Goal: Information Seeking & Learning: Learn about a topic

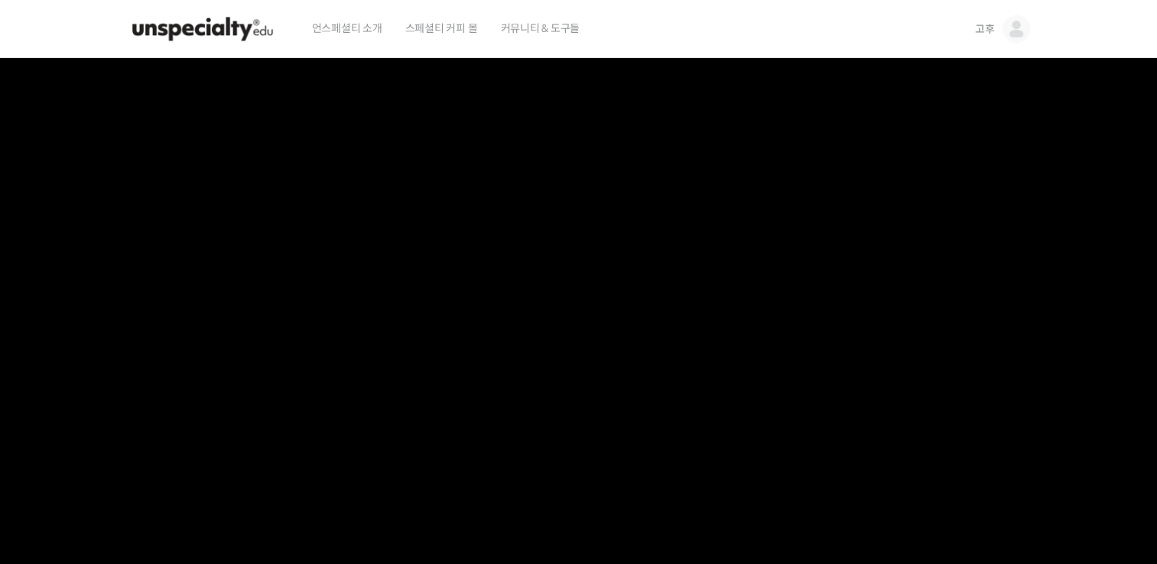
click at [1012, 35] on img at bounding box center [1016, 29] width 28 height 28
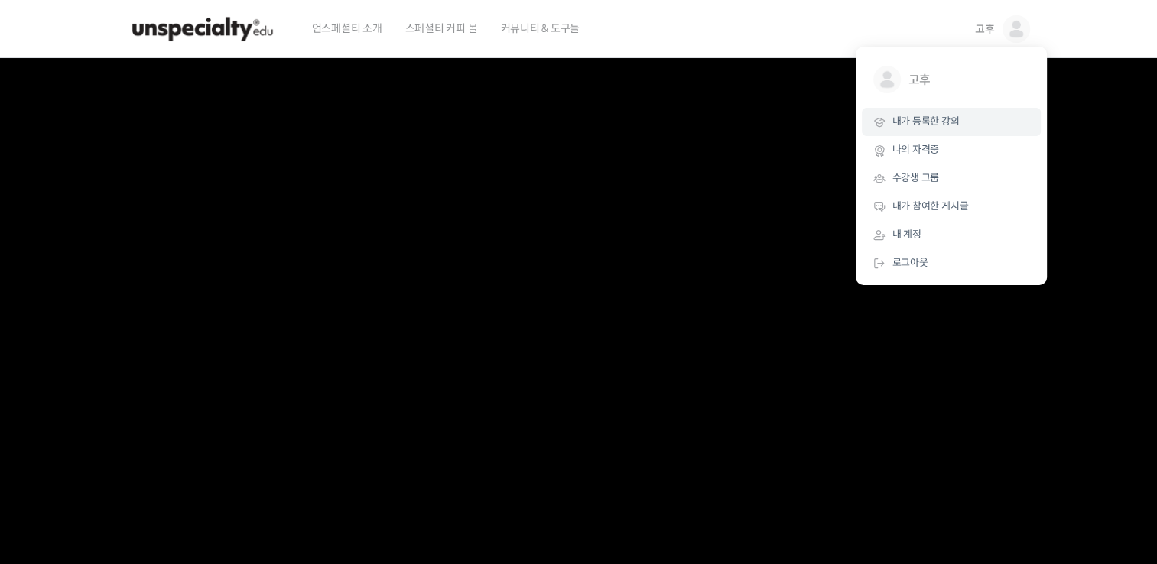
click at [947, 117] on span "내가 등록한 강의" at bounding box center [925, 121] width 67 height 13
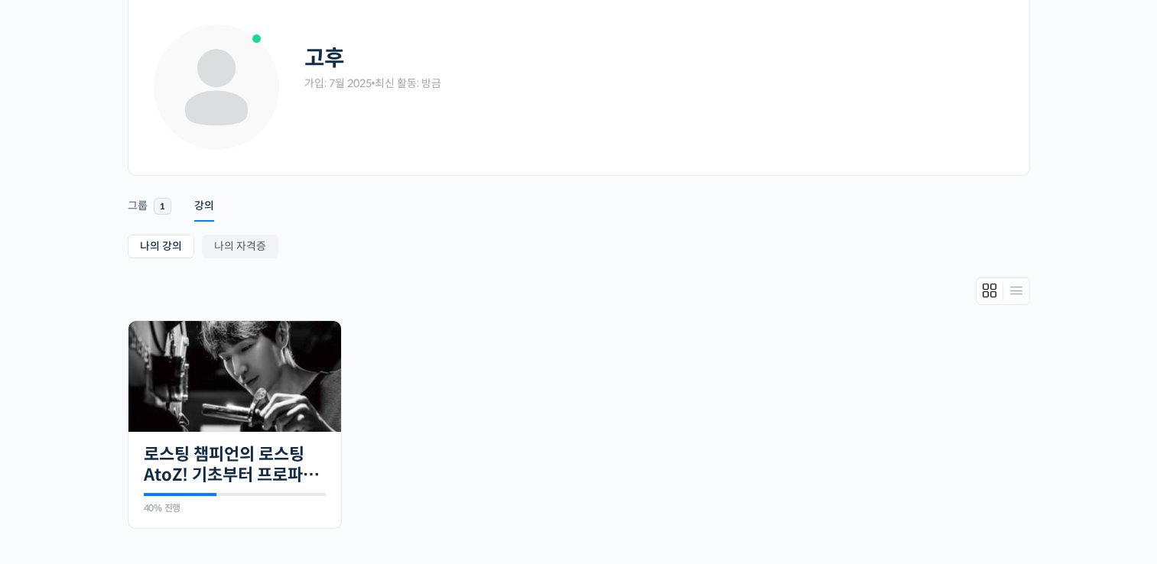
scroll to position [153, 0]
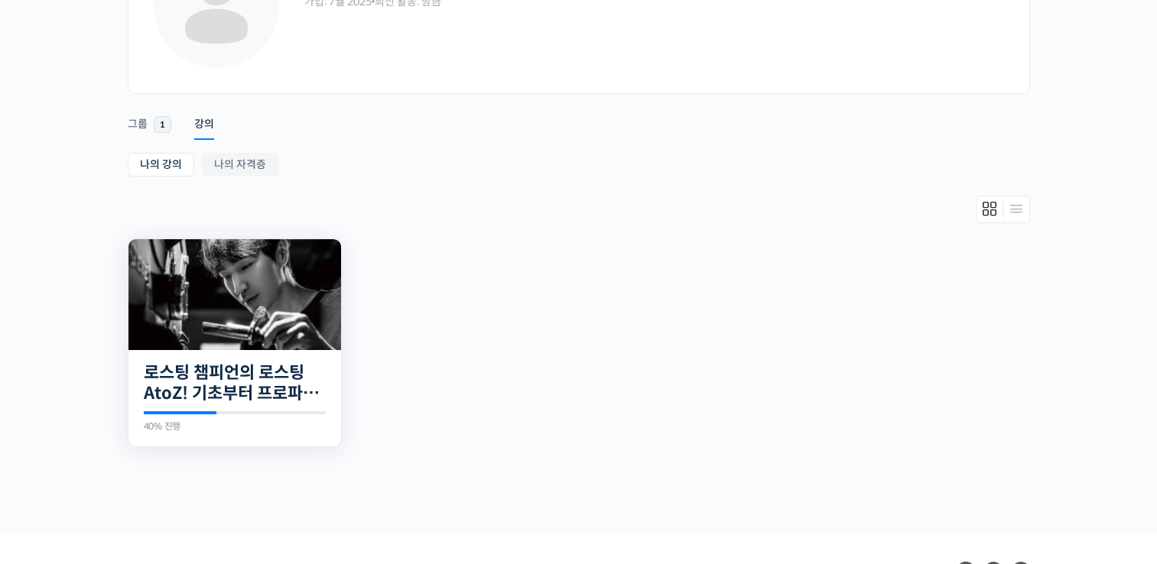
click at [278, 325] on img at bounding box center [234, 294] width 213 height 111
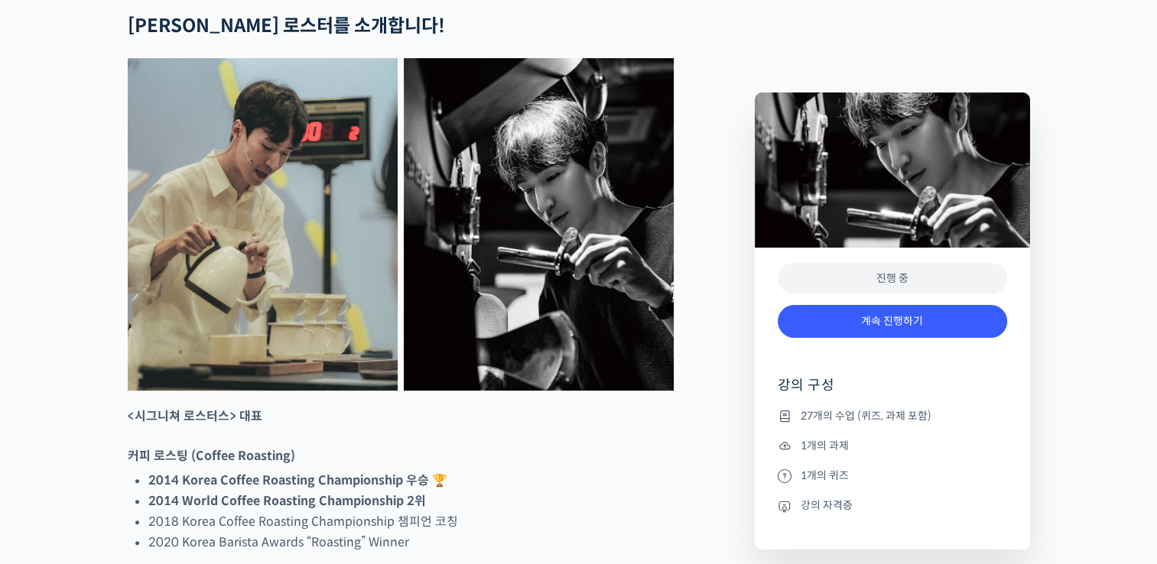
scroll to position [688, 0]
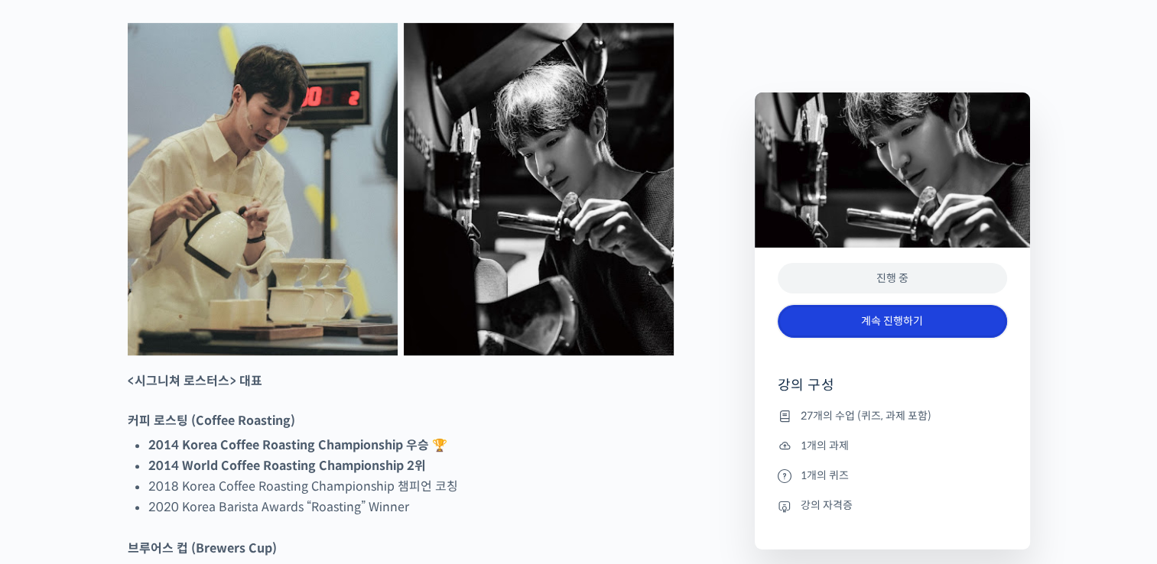
click at [845, 325] on link "계속 진행하기" at bounding box center [892, 321] width 229 height 33
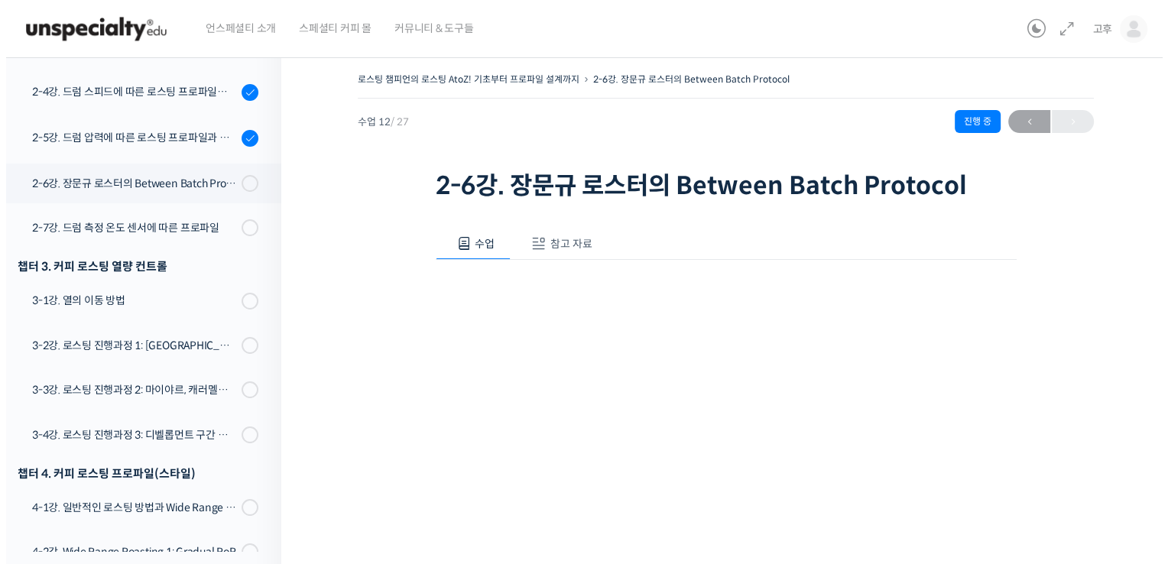
scroll to position [755, 0]
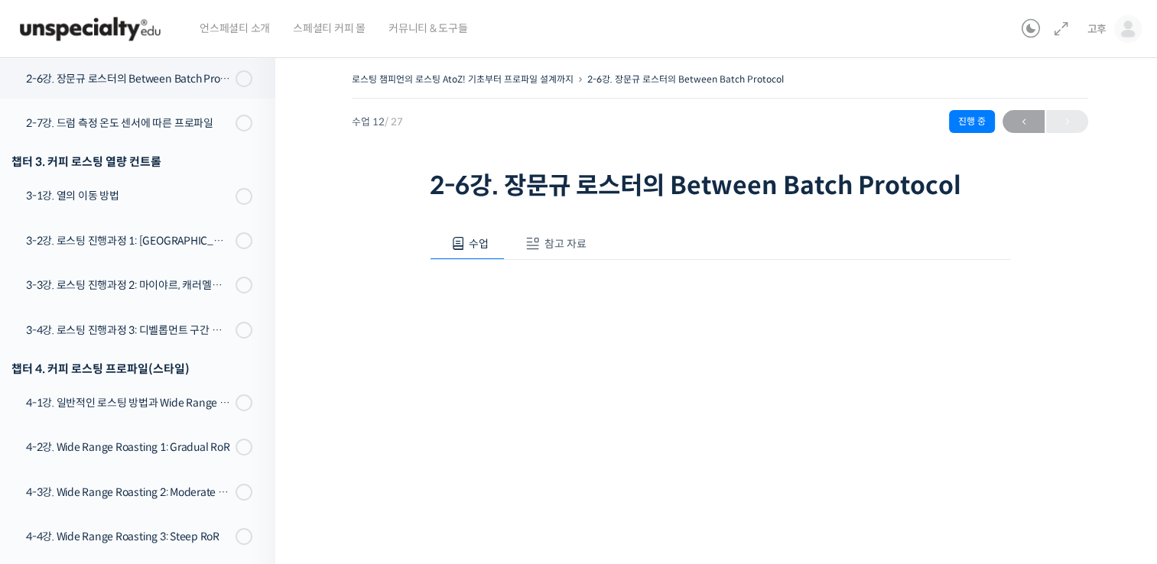
click at [576, 237] on span "참고 자료" at bounding box center [565, 244] width 42 height 14
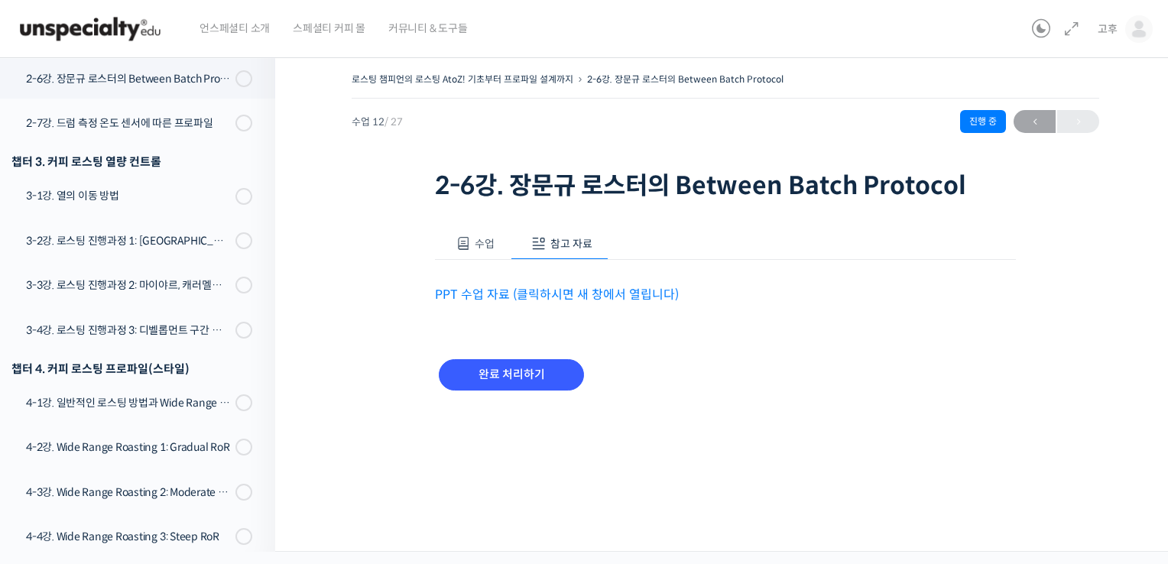
click at [565, 287] on link "PPT 수업 자료 (클릭하시면 새 창에서 열립니다)" at bounding box center [557, 295] width 244 height 16
click at [522, 368] on input "완료 처리하기" at bounding box center [511, 374] width 145 height 31
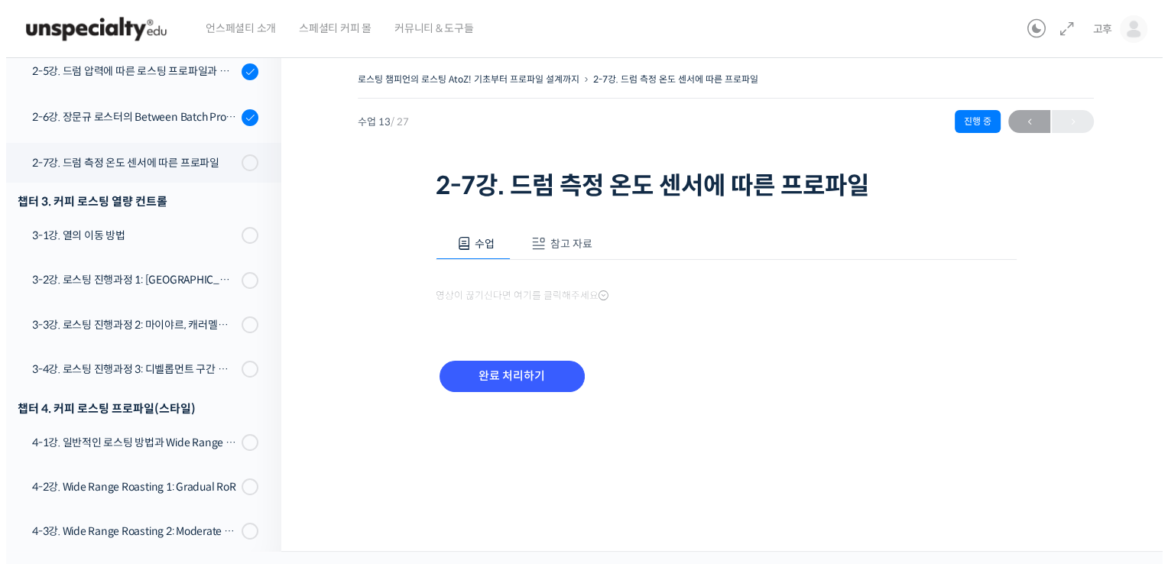
scroll to position [801, 0]
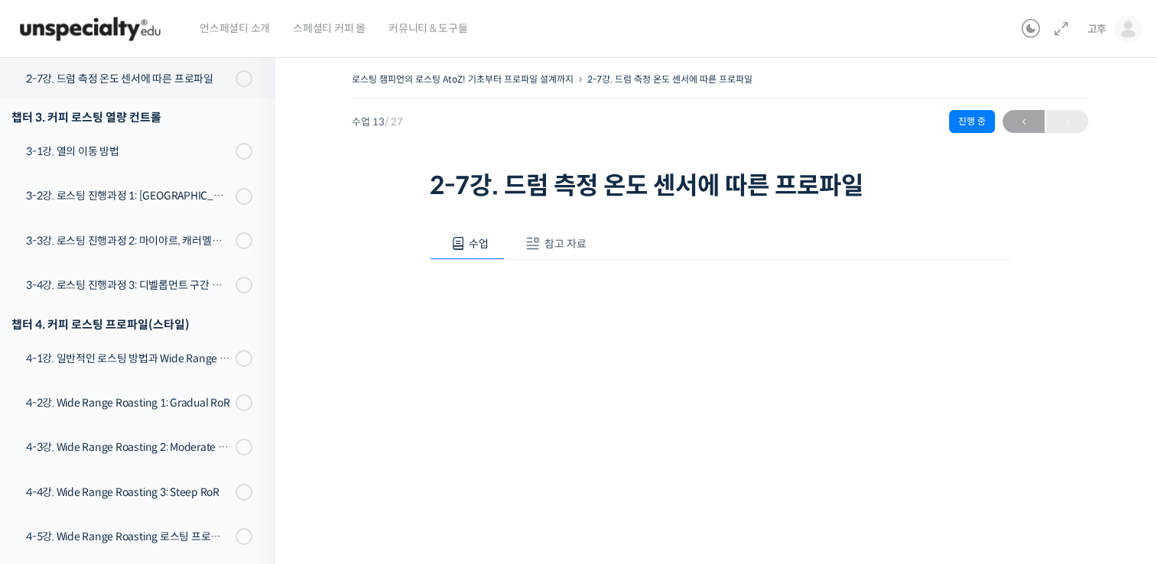
click at [563, 241] on span "참고 자료" at bounding box center [565, 244] width 42 height 14
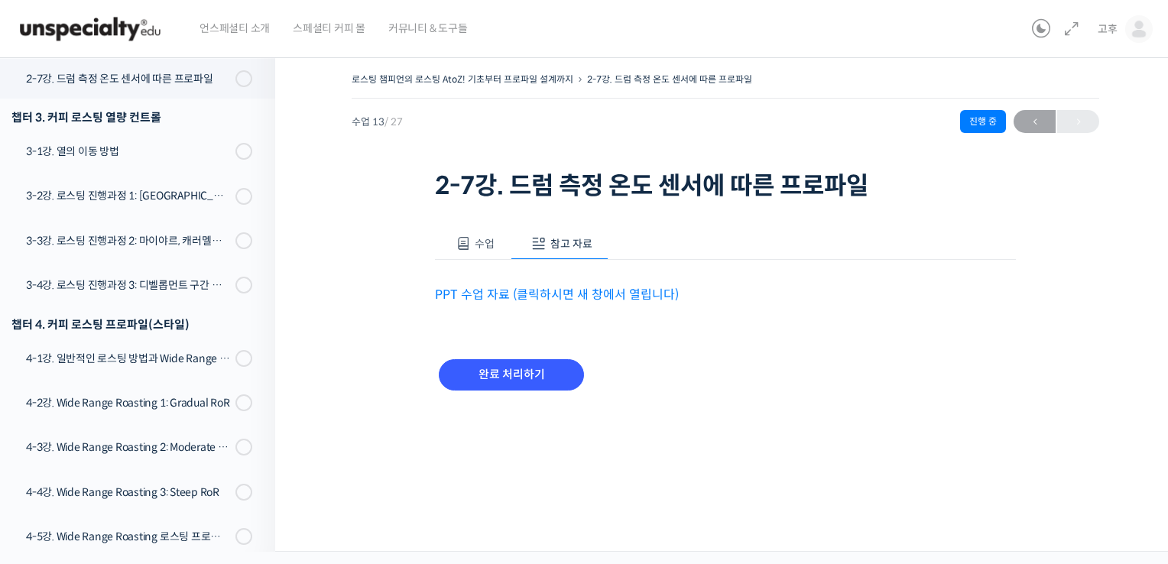
click at [567, 295] on link "PPT 수업 자료 (클릭하시면 새 창에서 열립니다)" at bounding box center [557, 295] width 244 height 16
click at [140, 158] on div "3-1강. 열의 이동 방법" at bounding box center [128, 151] width 205 height 17
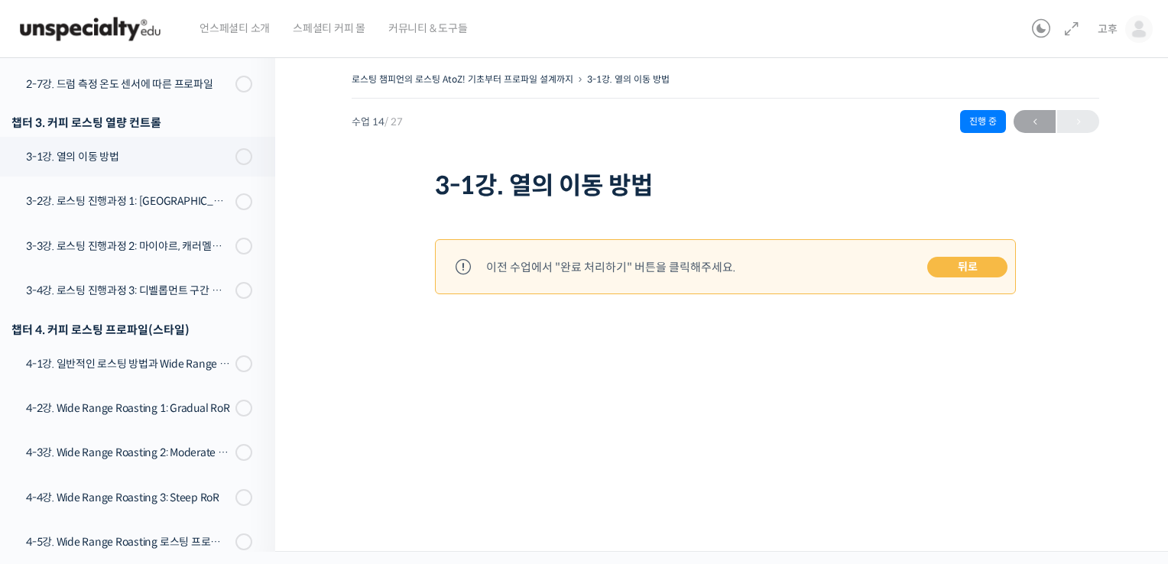
scroll to position [769, 0]
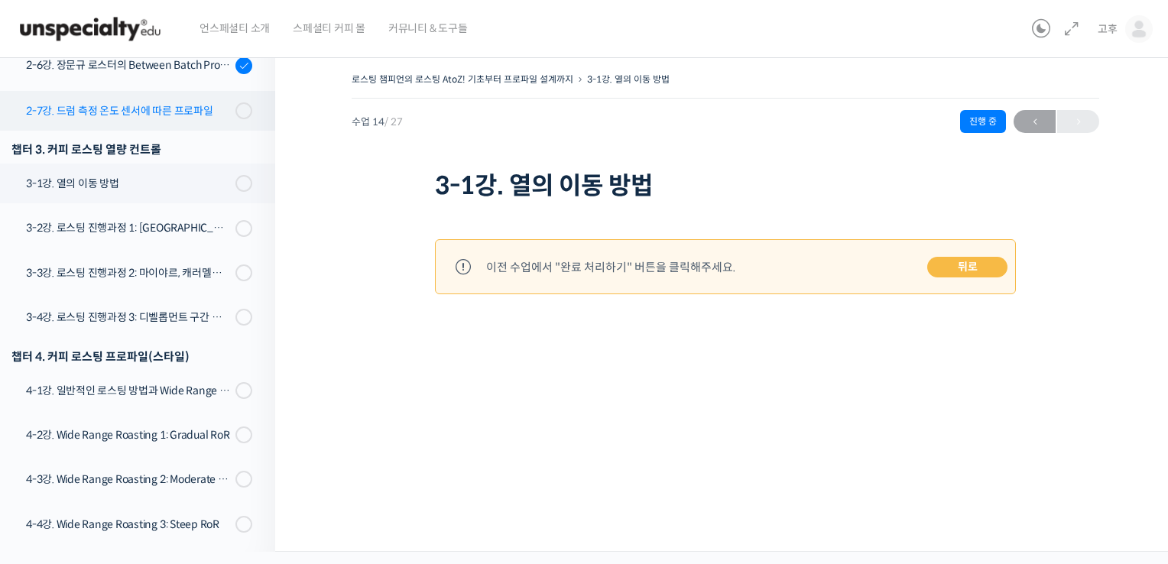
click at [132, 122] on link "2-7강. 드럼 측정 온도 센서에 따른 프로파일" at bounding box center [133, 111] width 283 height 40
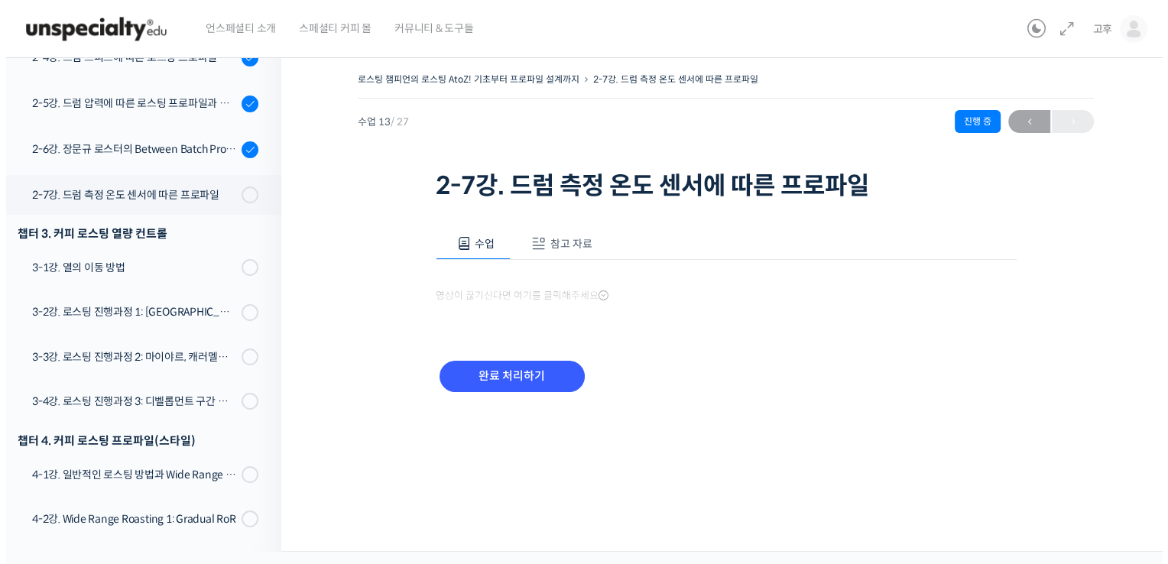
scroll to position [801, 0]
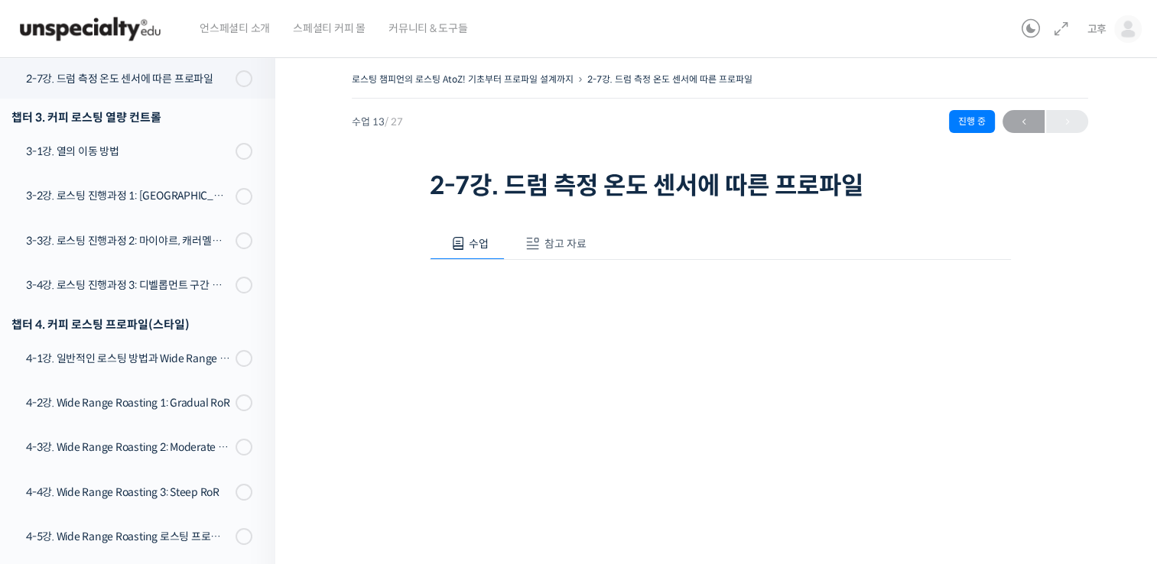
click at [549, 248] on span "참고 자료" at bounding box center [565, 244] width 42 height 14
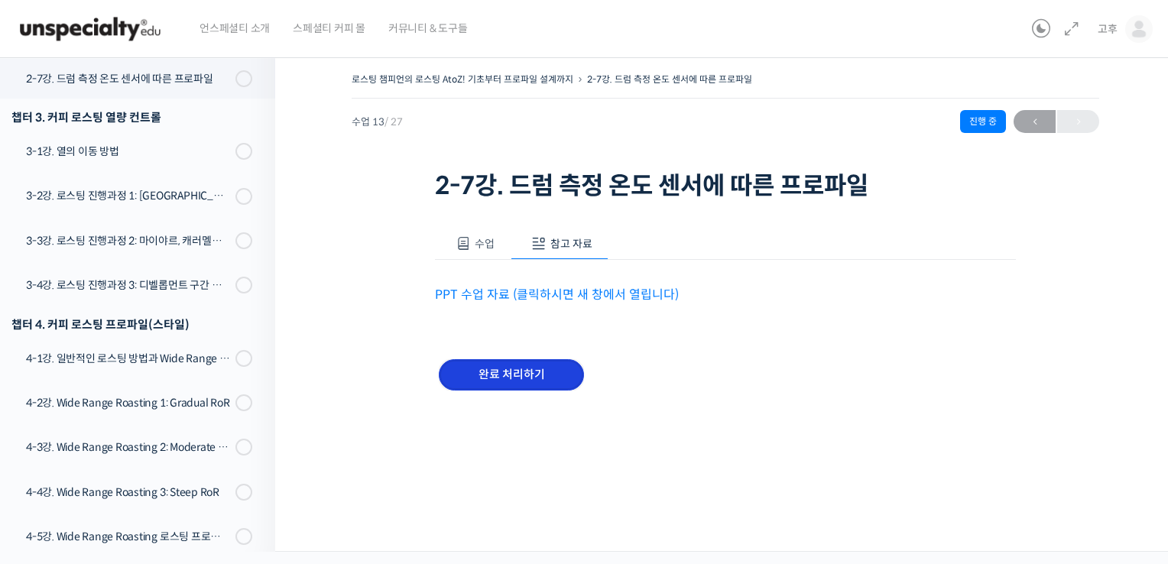
click at [521, 369] on input "완료 처리하기" at bounding box center [511, 374] width 145 height 31
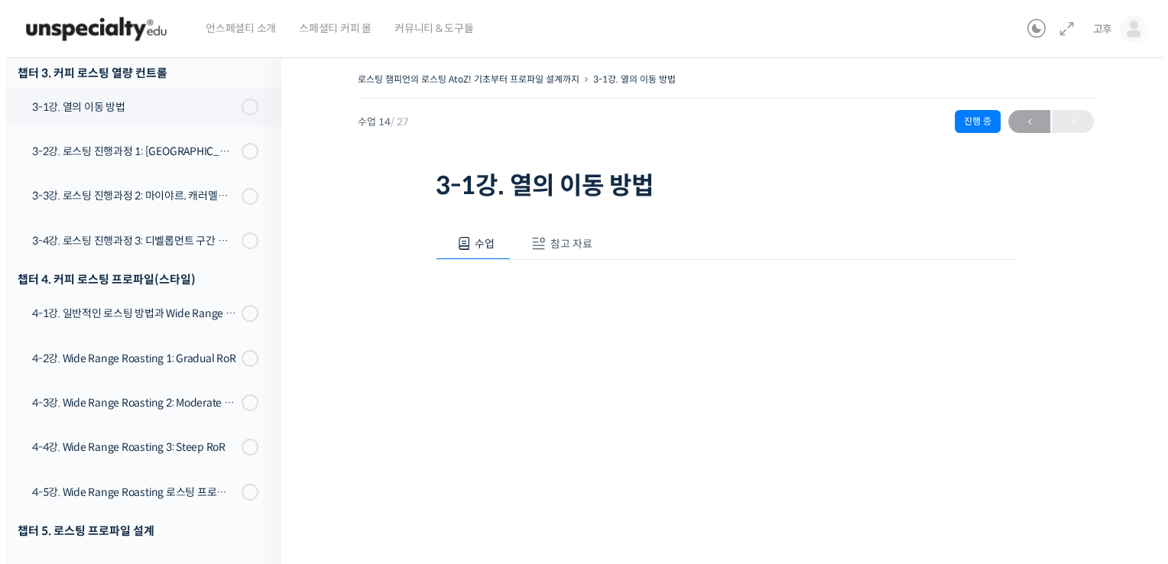
scroll to position [847, 0]
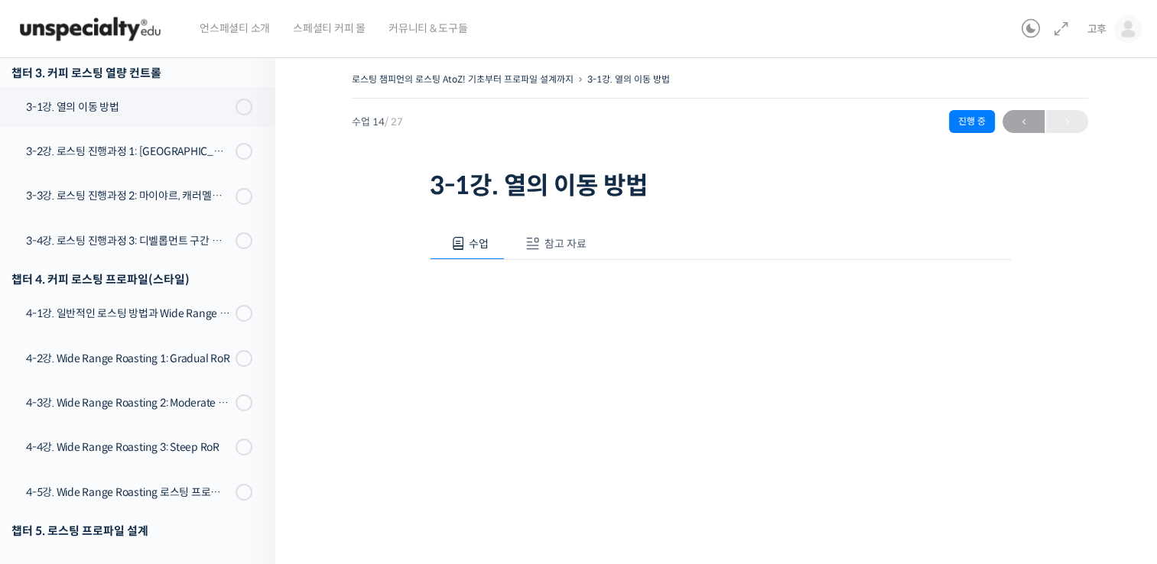
click at [572, 243] on span "참고 자료" at bounding box center [565, 244] width 42 height 14
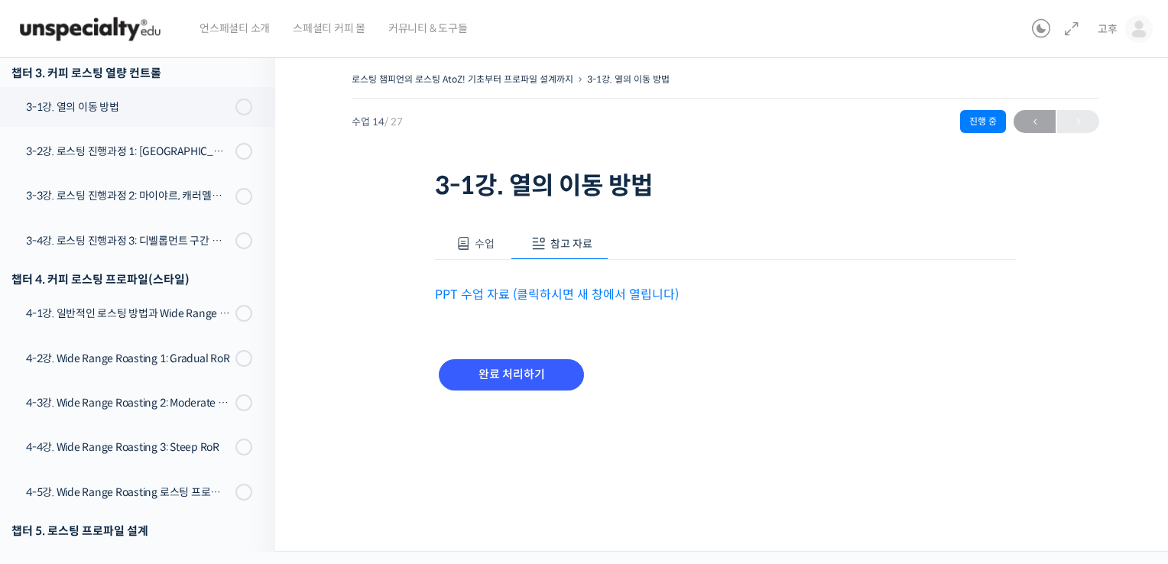
click at [541, 290] on link "PPT 수업 자료 (클릭하시면 새 창에서 열립니다)" at bounding box center [557, 295] width 244 height 16
click at [541, 376] on input "완료 처리하기" at bounding box center [511, 374] width 145 height 31
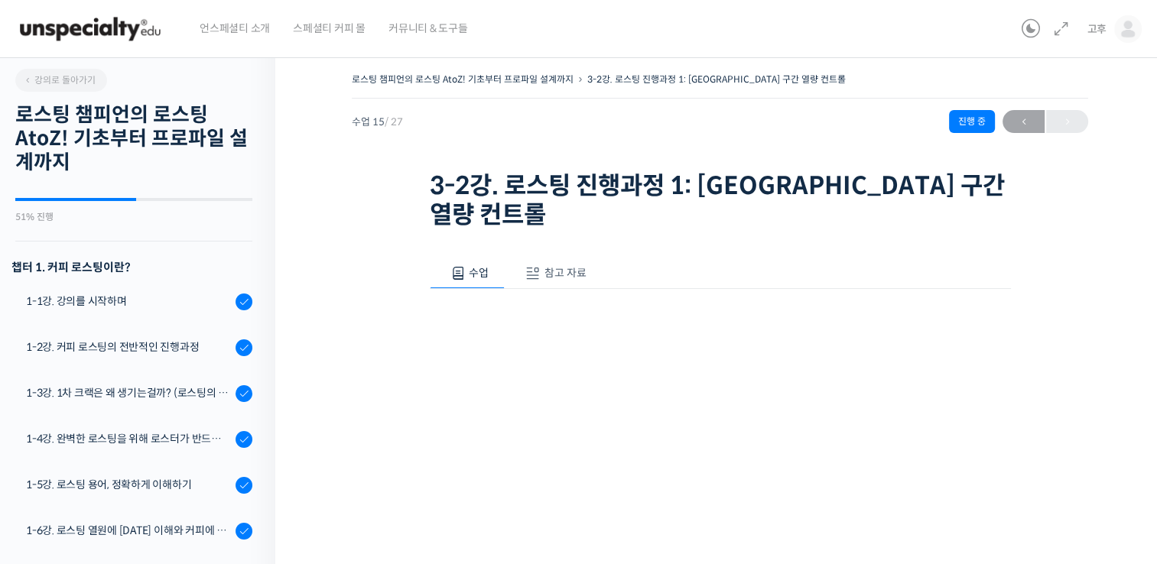
scroll to position [921, 0]
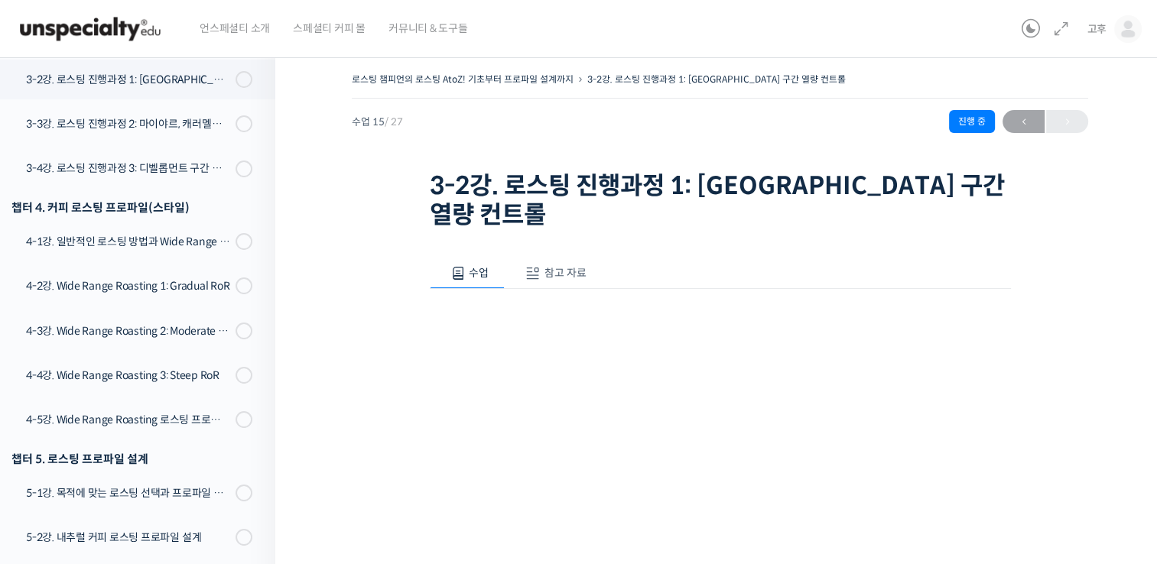
click at [565, 266] on span "참고 자료" at bounding box center [565, 273] width 42 height 14
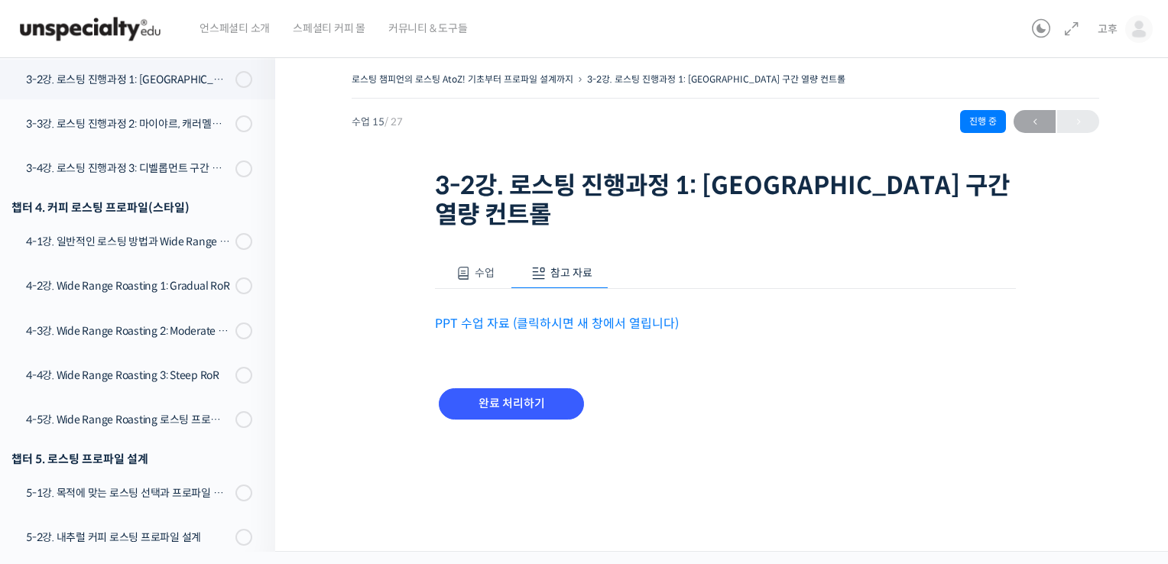
click at [532, 316] on link "PPT 수업 자료 (클릭하시면 새 창에서 열립니다)" at bounding box center [557, 324] width 244 height 16
click at [534, 388] on input "완료 처리하기" at bounding box center [511, 403] width 145 height 31
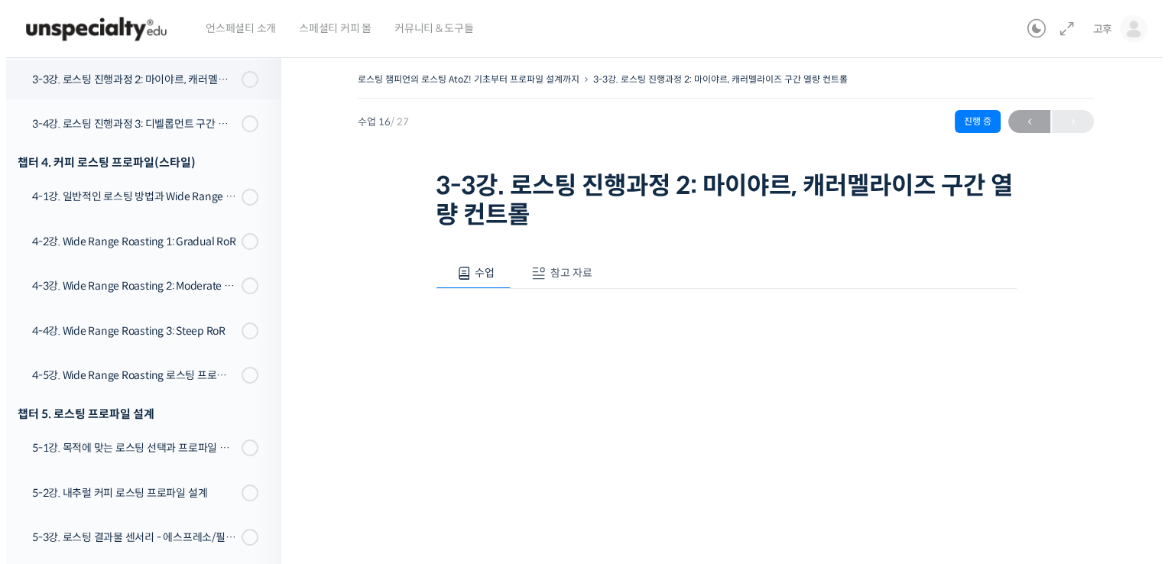
scroll to position [966, 0]
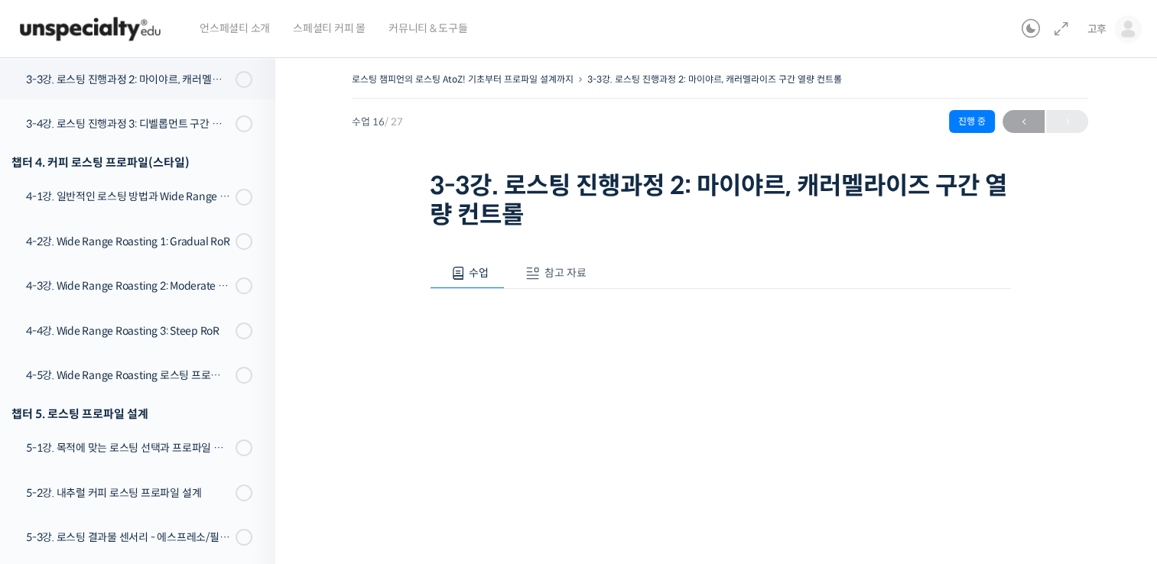
click at [551, 270] on span "참고 자료" at bounding box center [565, 273] width 42 height 14
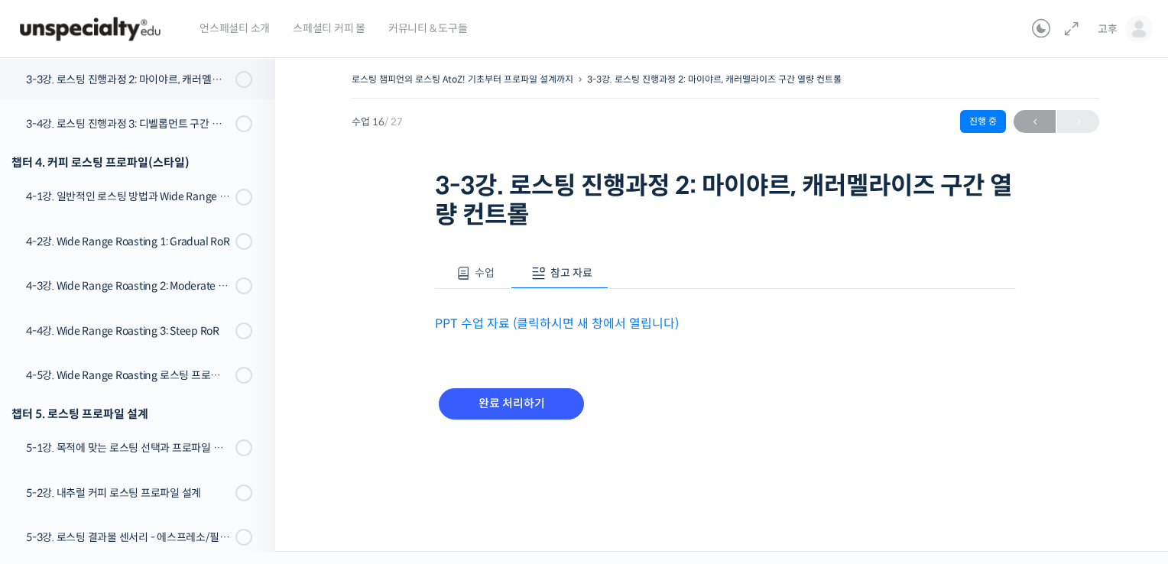
click at [564, 317] on link "PPT 수업 자료 (클릭하시면 새 창에서 열립니다)" at bounding box center [557, 324] width 244 height 16
click at [496, 395] on input "완료 처리하기" at bounding box center [511, 403] width 145 height 31
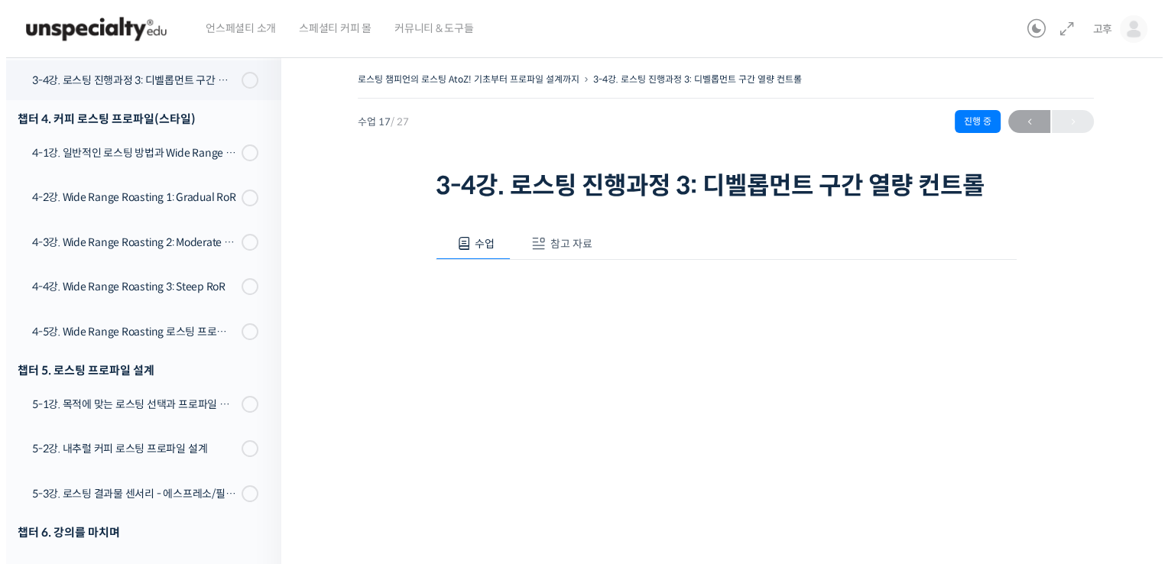
scroll to position [1012, 0]
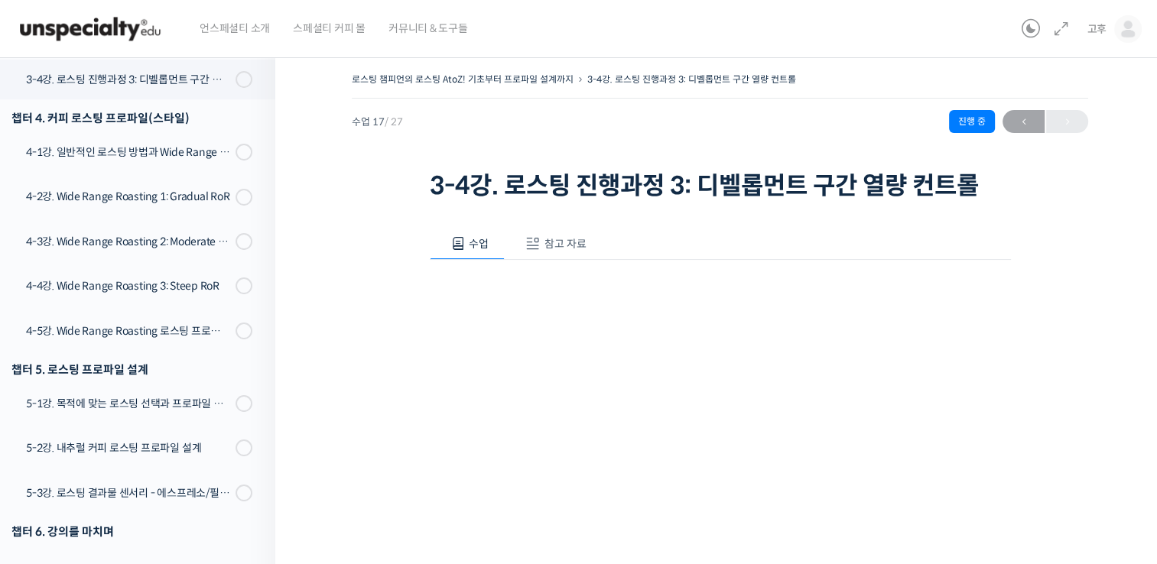
click at [568, 254] on button "참고 자료" at bounding box center [554, 244] width 98 height 32
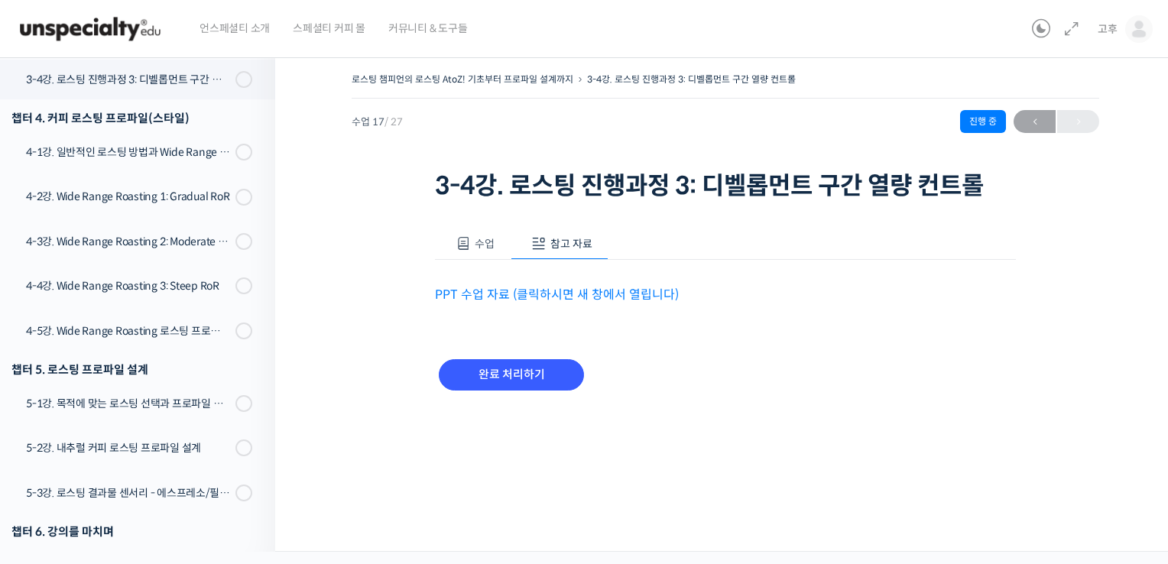
click at [558, 289] on link "PPT 수업 자료 (클릭하시면 새 창에서 열립니다)" at bounding box center [557, 295] width 244 height 16
